Goal: Find specific page/section: Find specific page/section

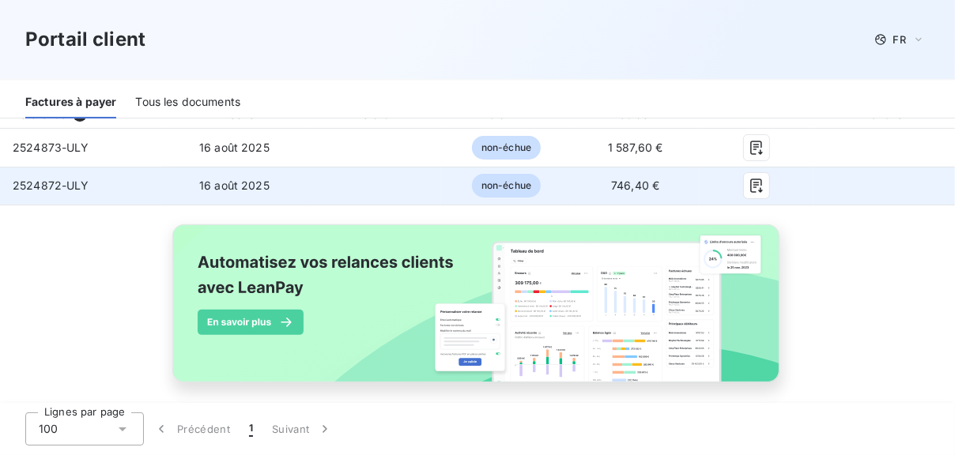
scroll to position [153, 0]
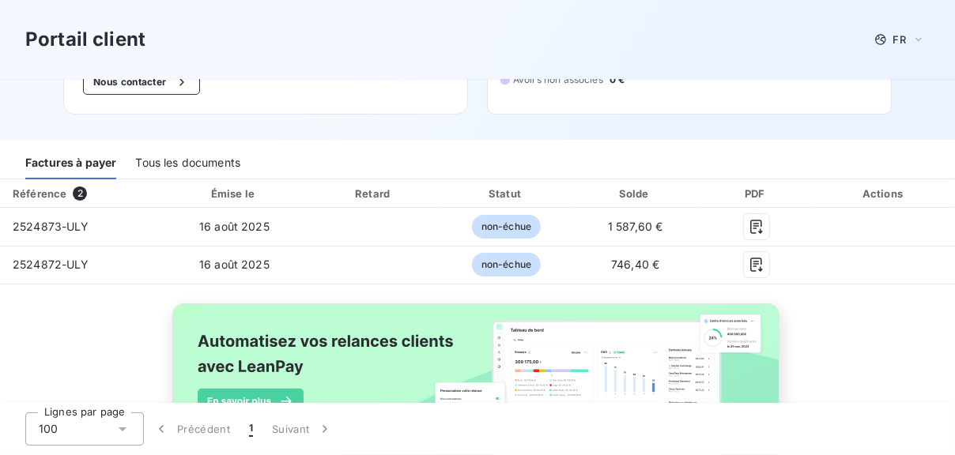
click at [187, 146] on div "Tous les documents" at bounding box center [187, 162] width 105 height 33
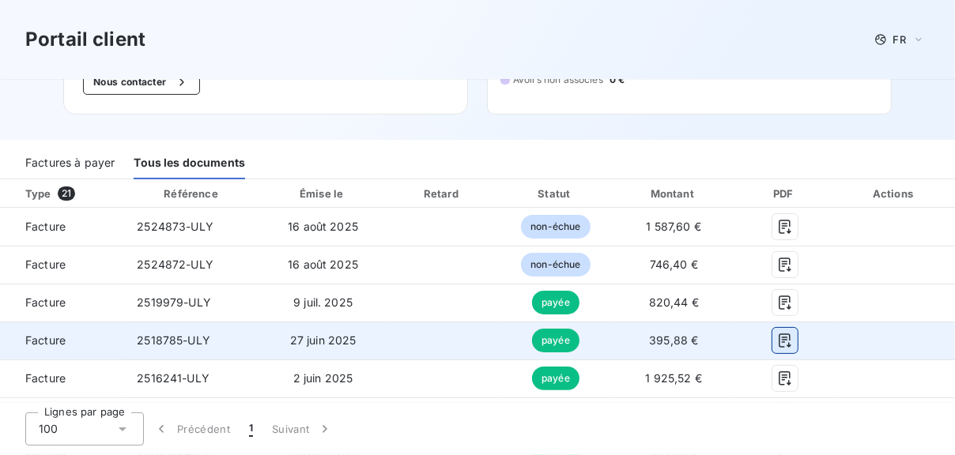
click at [779, 334] on icon "button" at bounding box center [785, 341] width 12 height 14
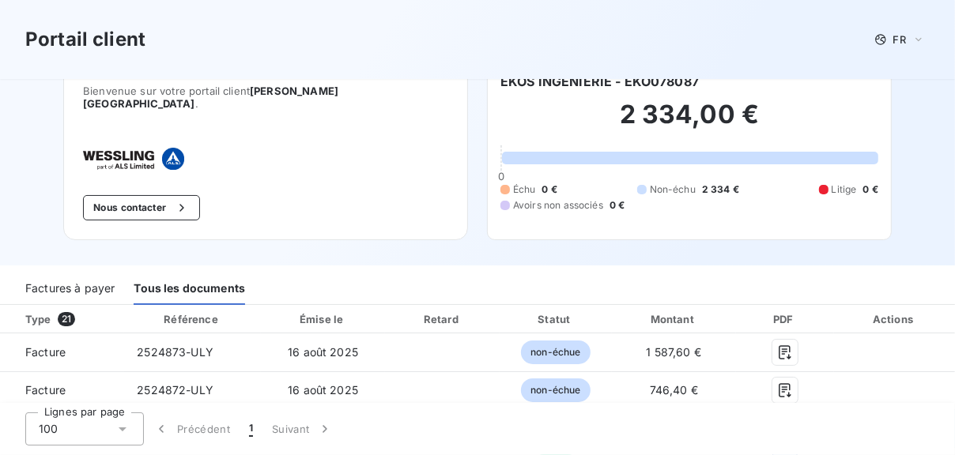
scroll to position [0, 0]
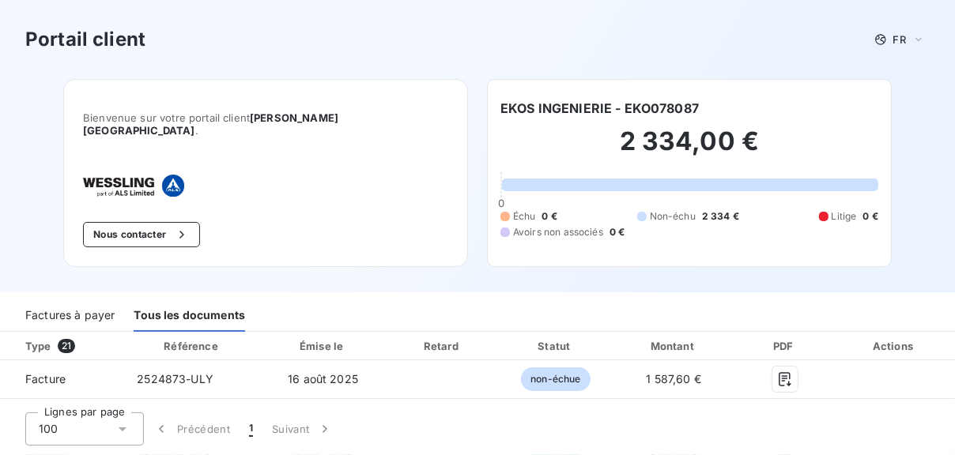
click at [50, 299] on div "Factures à payer" at bounding box center [69, 315] width 89 height 33
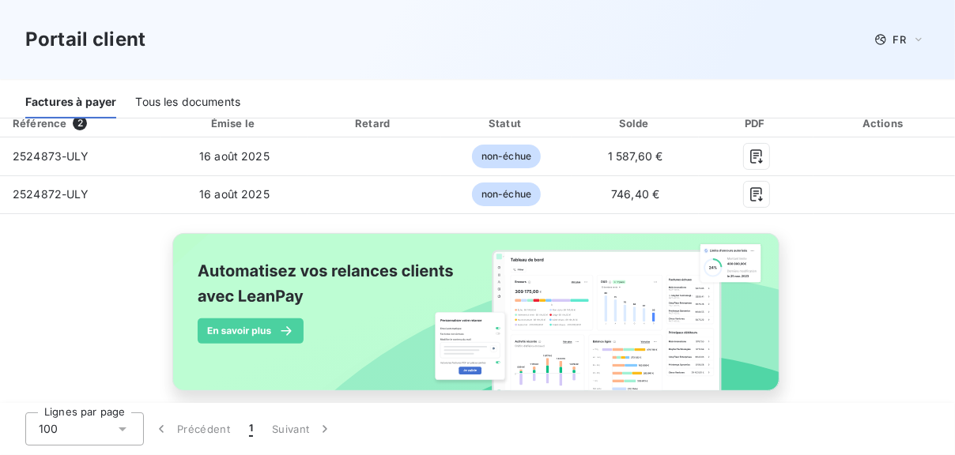
scroll to position [232, 0]
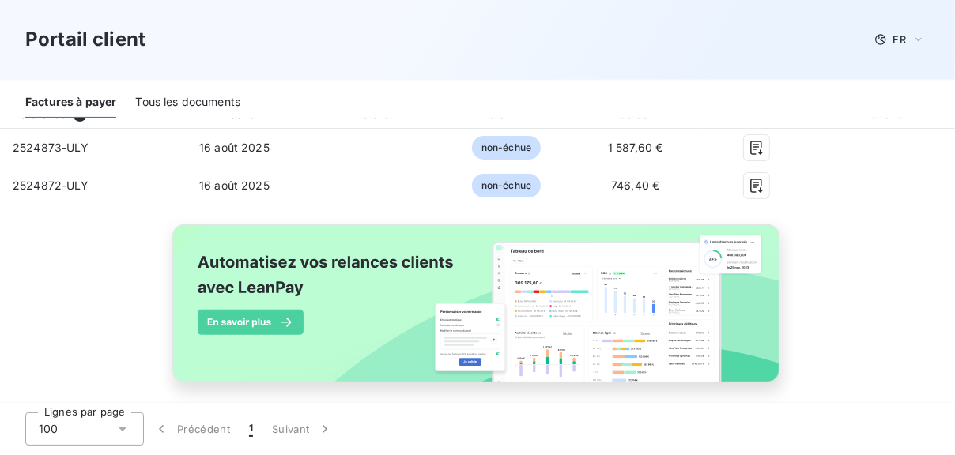
click at [183, 102] on div "Tous les documents" at bounding box center [187, 101] width 105 height 33
